Goal: Navigation & Orientation: Find specific page/section

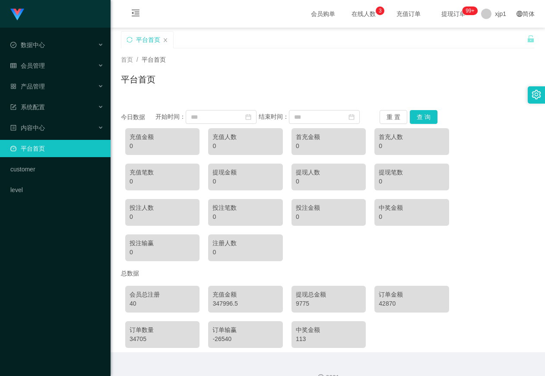
click at [75, 149] on link "平台首页" at bounding box center [56, 148] width 93 height 17
click at [66, 147] on link "平台首页" at bounding box center [56, 148] width 93 height 17
